Goal: Task Accomplishment & Management: Manage account settings

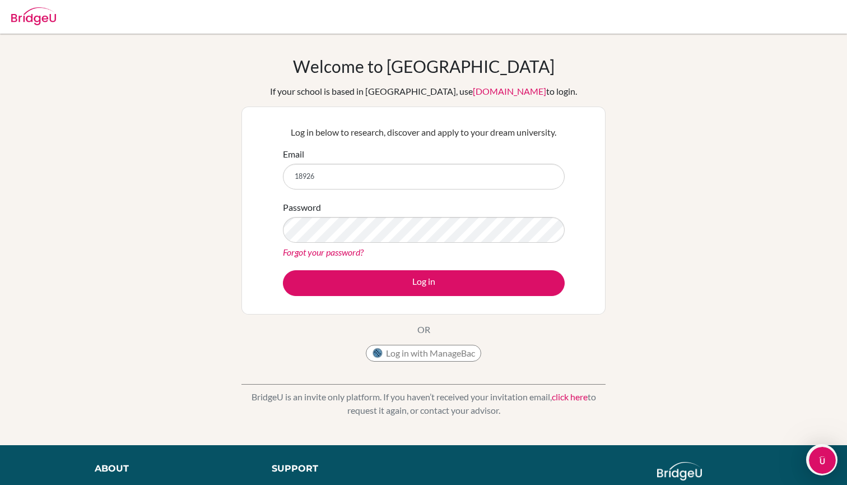
click at [437, 354] on button "Log in with ManageBac" at bounding box center [423, 353] width 115 height 17
click at [403, 161] on div "Email 18926" at bounding box center [424, 168] width 282 height 42
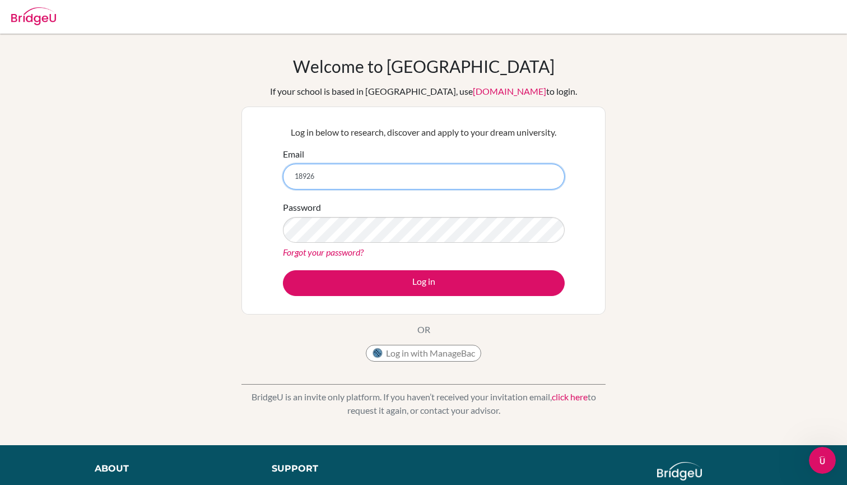
click at [381, 177] on input "18926" at bounding box center [424, 177] width 282 height 26
type input "18926@aisa.sch.ar"
click at [424, 282] on button "Log in" at bounding box center [424, 283] width 282 height 26
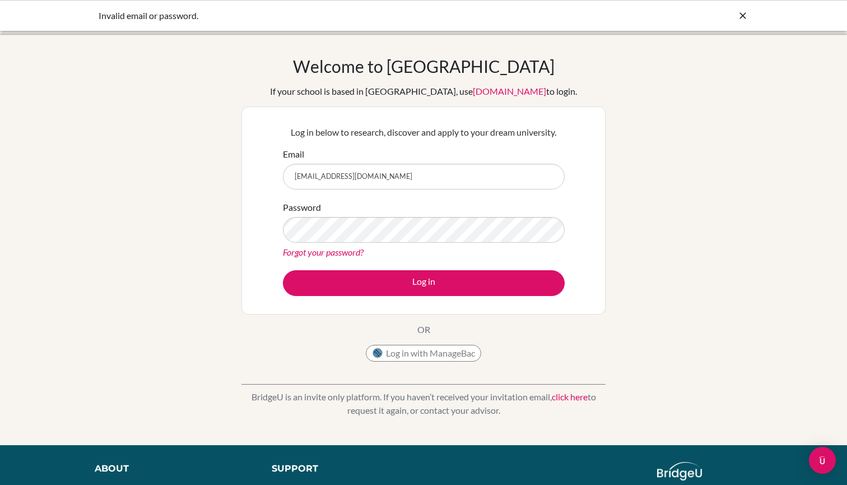
type input "18926@aisa.sch.ae"
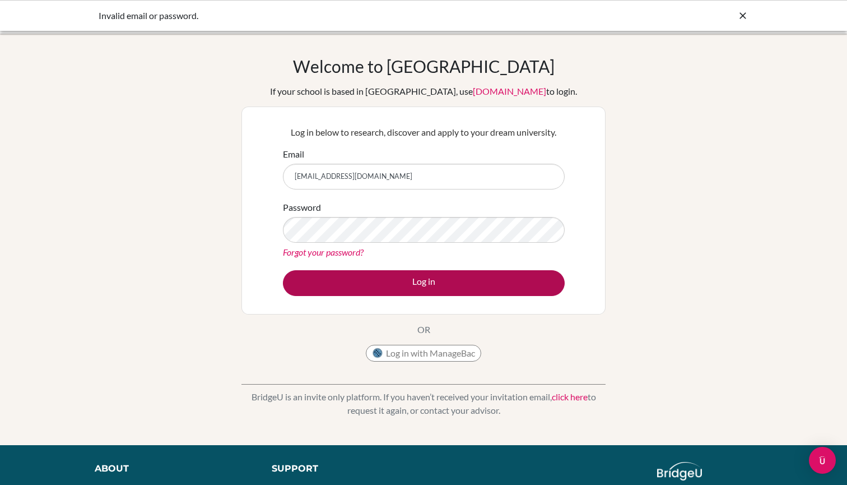
click at [469, 283] on button "Log in" at bounding box center [424, 283] width 282 height 26
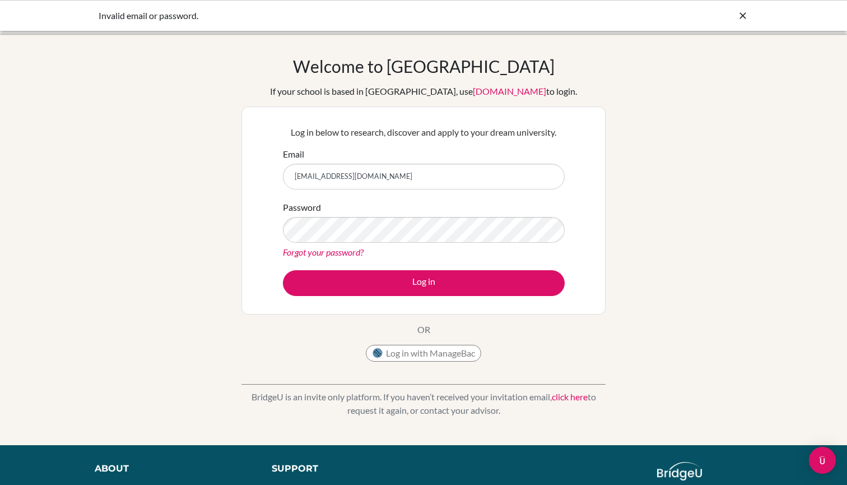
click at [640, 172] on div "Welcome to BridgeU If your school is based in China, use app.bridge-u.com.cn to…" at bounding box center [423, 239] width 847 height 367
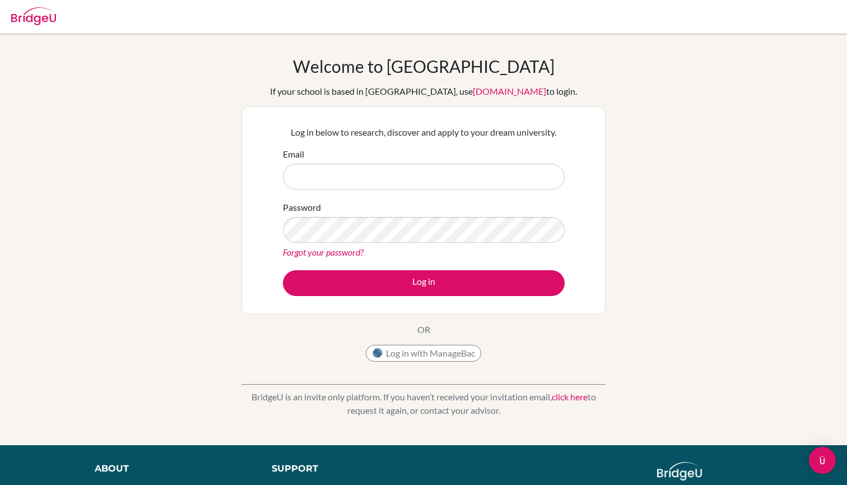
type input "1"
click at [464, 161] on div "Email" at bounding box center [424, 168] width 282 height 42
click at [461, 172] on input "Email" at bounding box center [424, 177] width 282 height 26
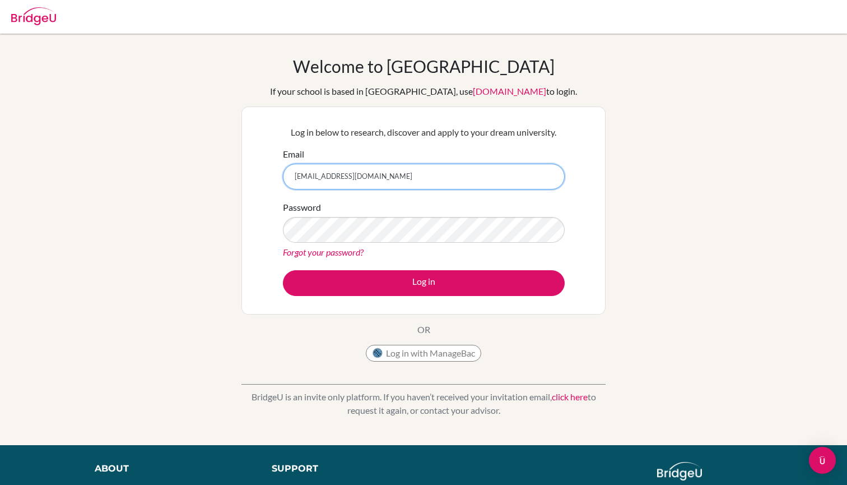
click at [543, 175] on input "[EMAIL_ADDRESS][DOMAIN_NAME]" at bounding box center [424, 177] width 282 height 26
type input "[EMAIL_ADDRESS][DOMAIN_NAME]"
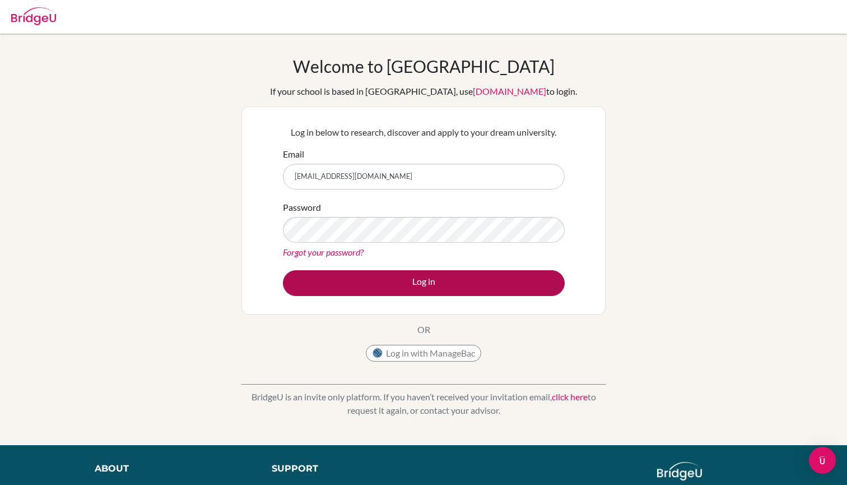
click at [432, 276] on button "Log in" at bounding box center [424, 283] width 282 height 26
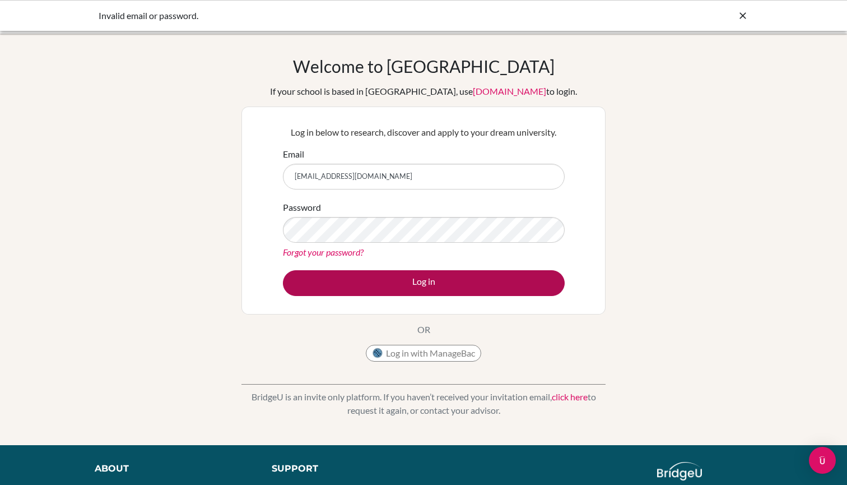
click at [472, 282] on button "Log in" at bounding box center [424, 283] width 282 height 26
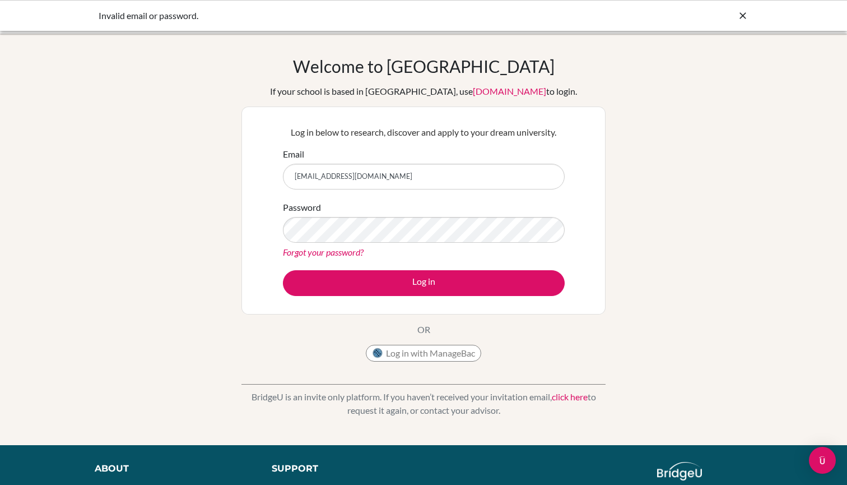
click at [545, 175] on input "[EMAIL_ADDRESS][DOMAIN_NAME]" at bounding box center [424, 177] width 282 height 26
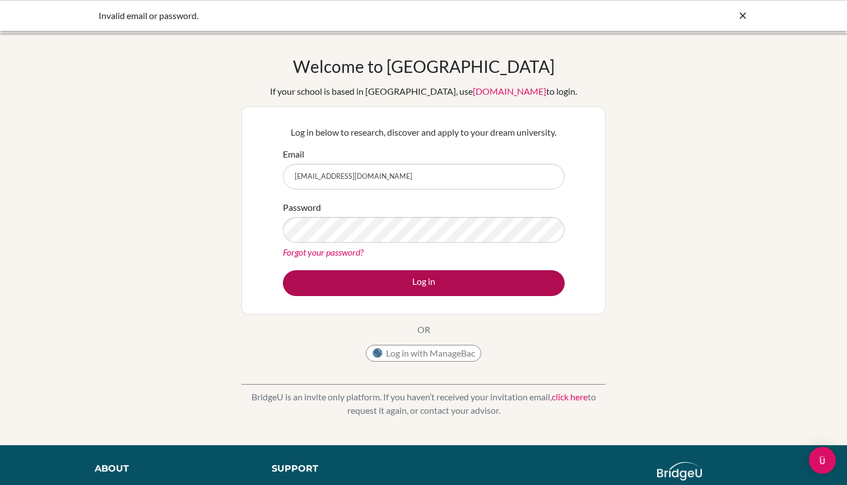
click at [444, 287] on button "Log in" at bounding box center [424, 283] width 282 height 26
